Goal: Task Accomplishment & Management: Manage account settings

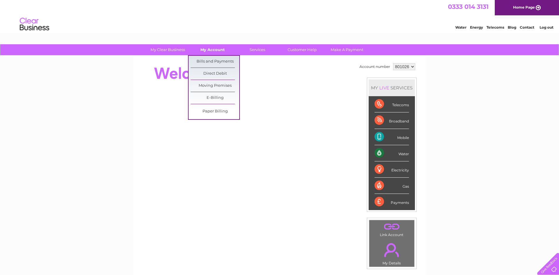
click at [212, 48] on link "My Account" at bounding box center [212, 49] width 49 height 11
click at [219, 58] on link "Bills and Payments" at bounding box center [215, 62] width 49 height 12
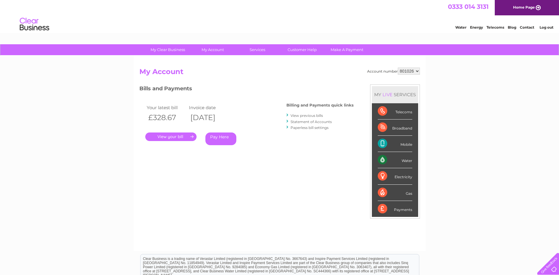
click at [185, 137] on link "." at bounding box center [170, 136] width 51 height 9
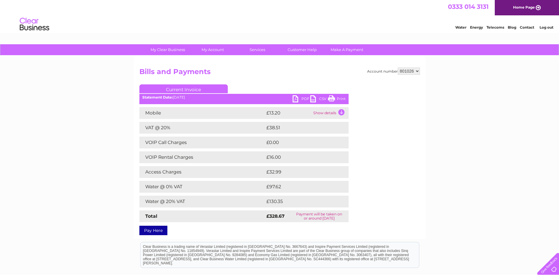
click at [290, 97] on div "Statement Date: [DATE]" at bounding box center [243, 97] width 209 height 4
click at [300, 102] on link "PDF" at bounding box center [302, 99] width 18 height 9
click at [298, 99] on link "PDF" at bounding box center [302, 99] width 18 height 9
